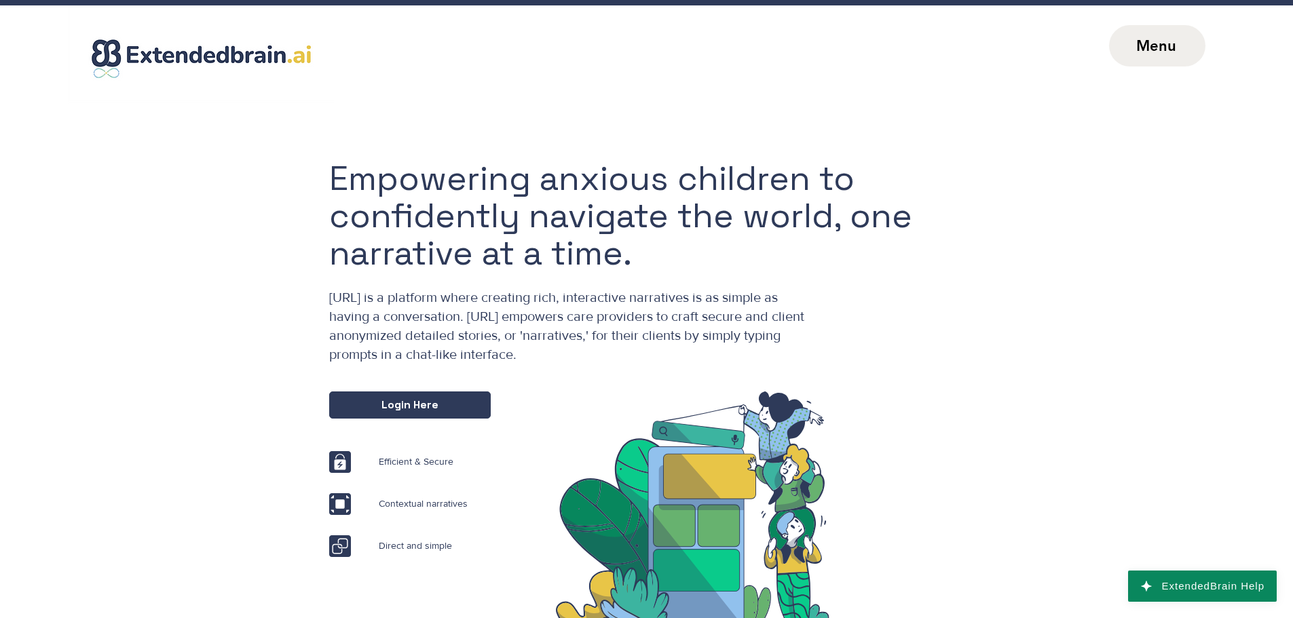
click at [1156, 58] on span "Menu" at bounding box center [1157, 45] width 96 height 41
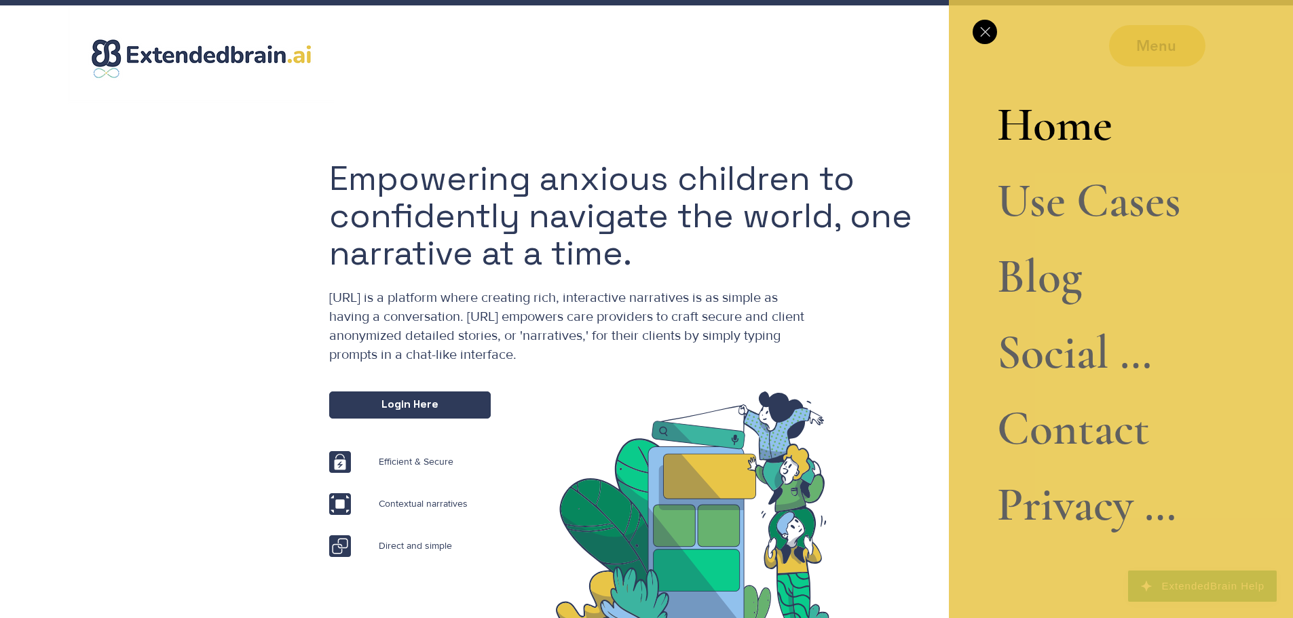
click at [1065, 274] on link "Blog" at bounding box center [1089, 277] width 184 height 76
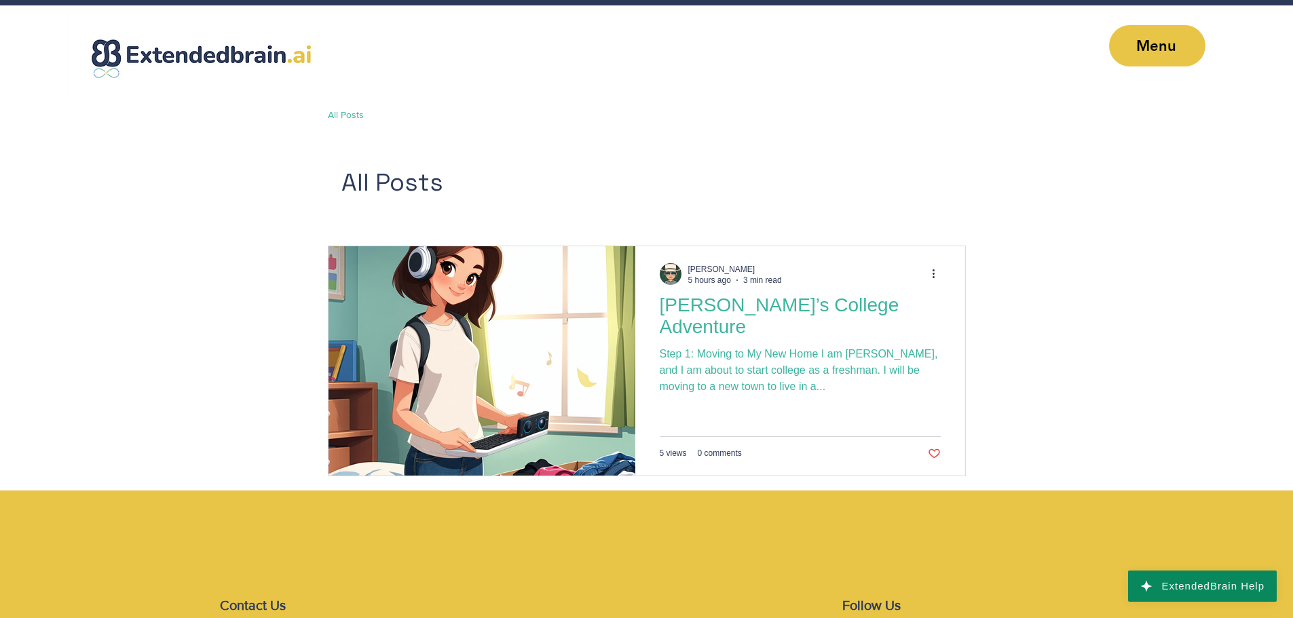
click at [737, 311] on h2 "[PERSON_NAME]’s College Adventure" at bounding box center [800, 316] width 281 height 43
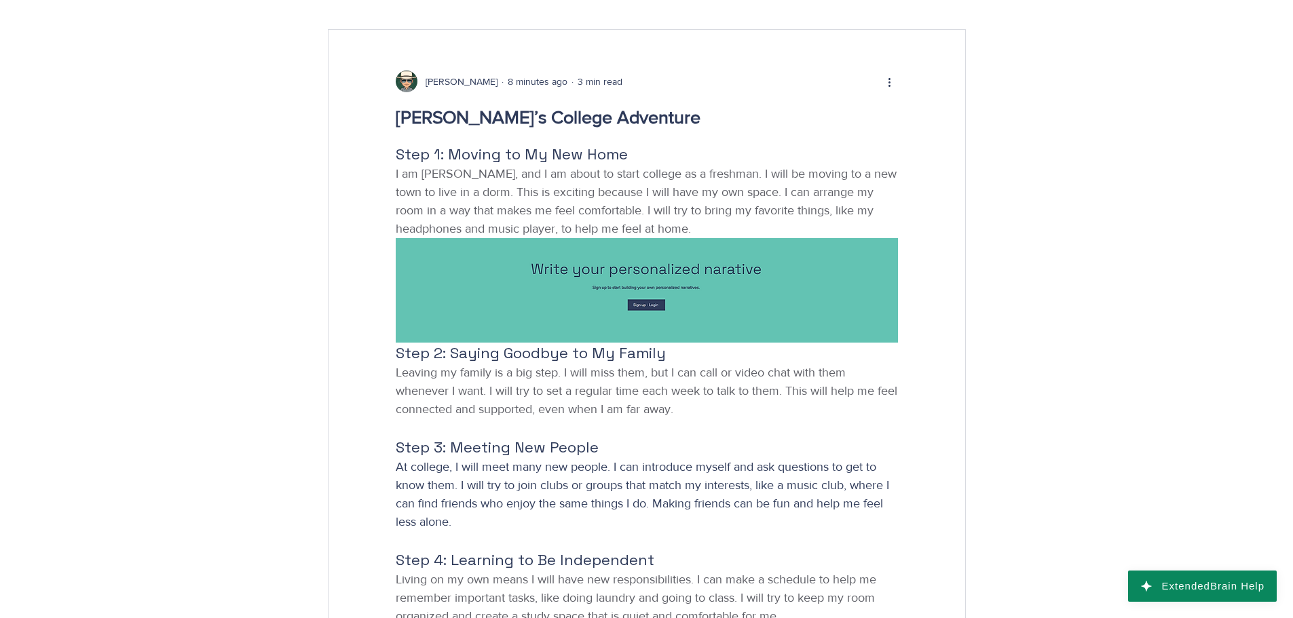
scroll to position [339, 0]
